Goal: Contribute content: Contribute content

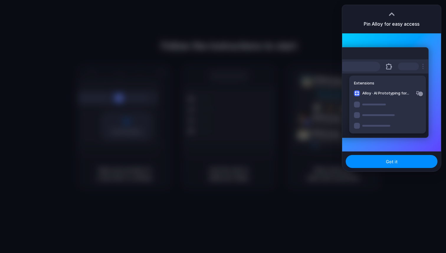
click at [273, 21] on div at bounding box center [223, 126] width 446 height 253
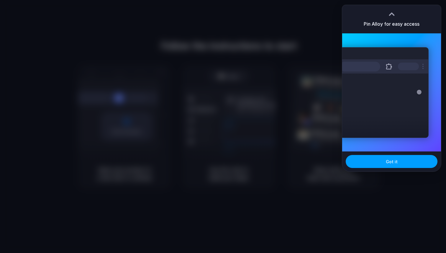
click at [360, 164] on button "Got it" at bounding box center [391, 161] width 92 height 13
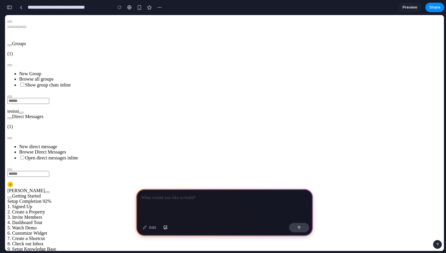
click at [188, 197] on p at bounding box center [224, 197] width 166 height 7
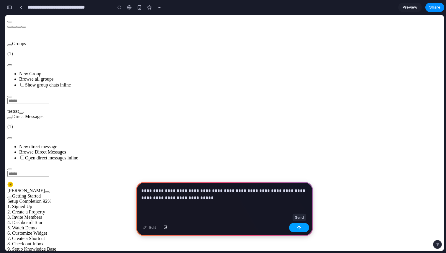
click at [294, 225] on button "button" at bounding box center [299, 226] width 20 height 9
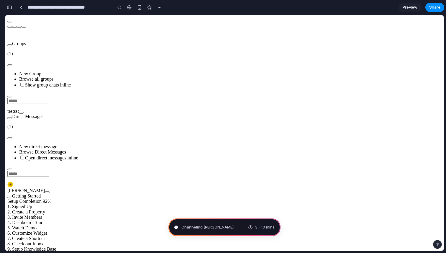
type input "**********"
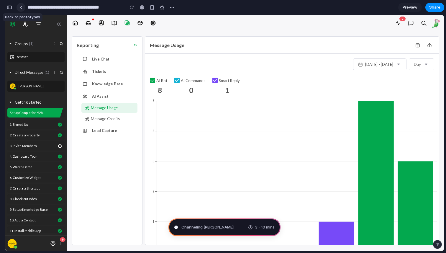
click at [19, 9] on link at bounding box center [21, 7] width 9 height 9
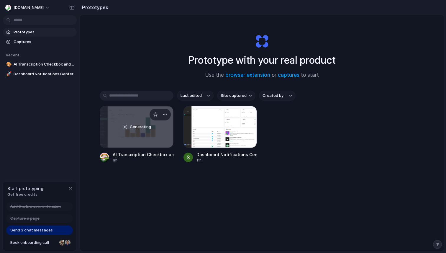
click at [133, 132] on div "Generating" at bounding box center [136, 126] width 73 height 41
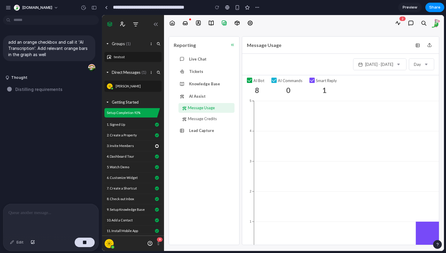
drag, startPoint x: 132, startPoint y: 27, endPoint x: 101, endPoint y: 37, distance: 32.6
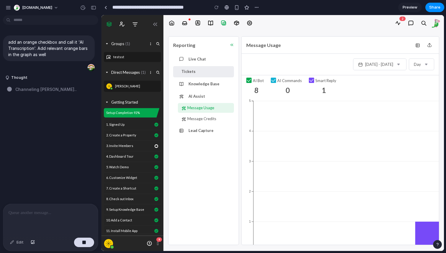
click at [203, 72] on span "Tickets" at bounding box center [205, 71] width 51 height 6
